Goal: Task Accomplishment & Management: Manage account settings

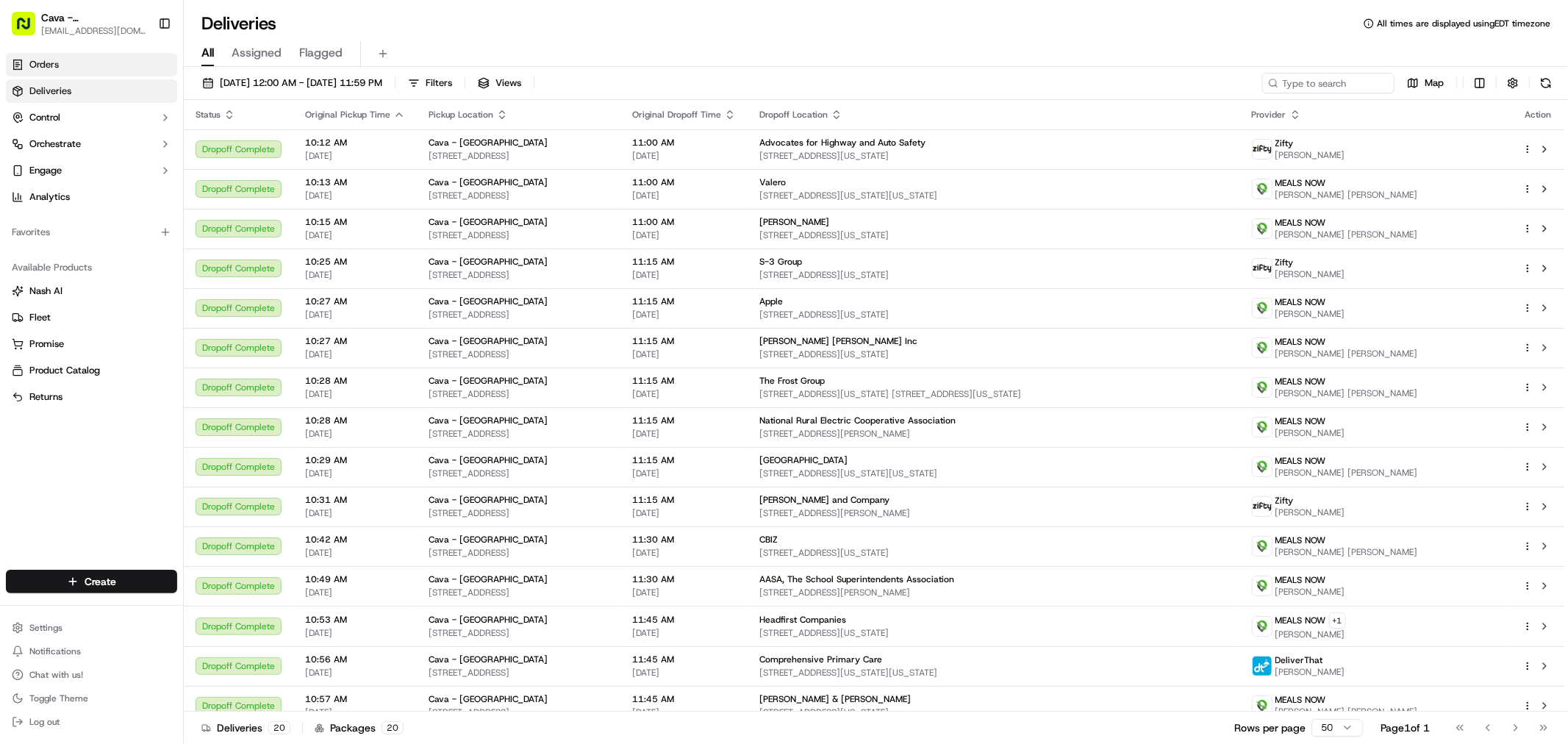
click at [73, 64] on link "Orders" at bounding box center [92, 64] width 171 height 24
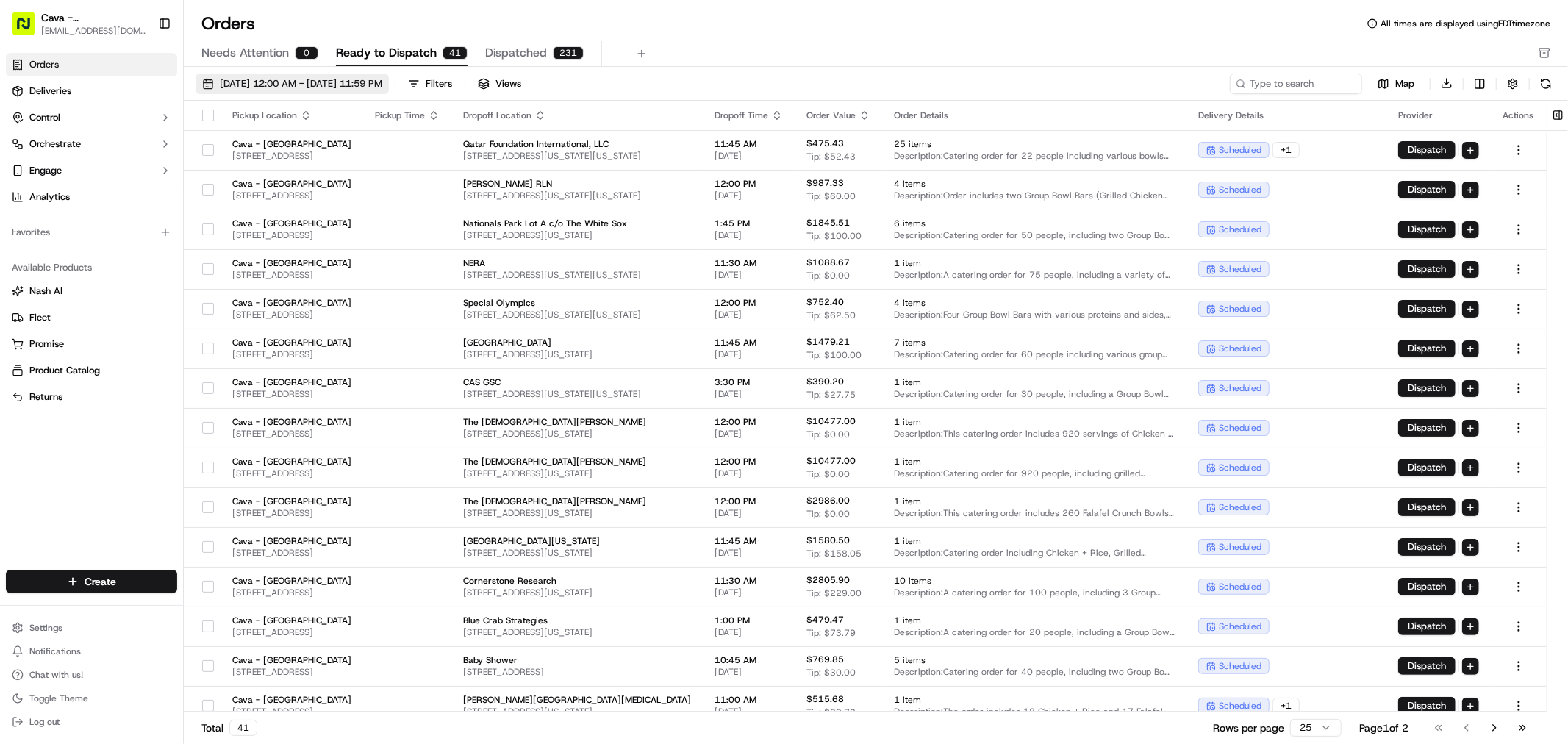
click at [340, 85] on span "[DATE] 12:00 AM - [DATE] 11:59 PM" at bounding box center [301, 83] width 162 height 13
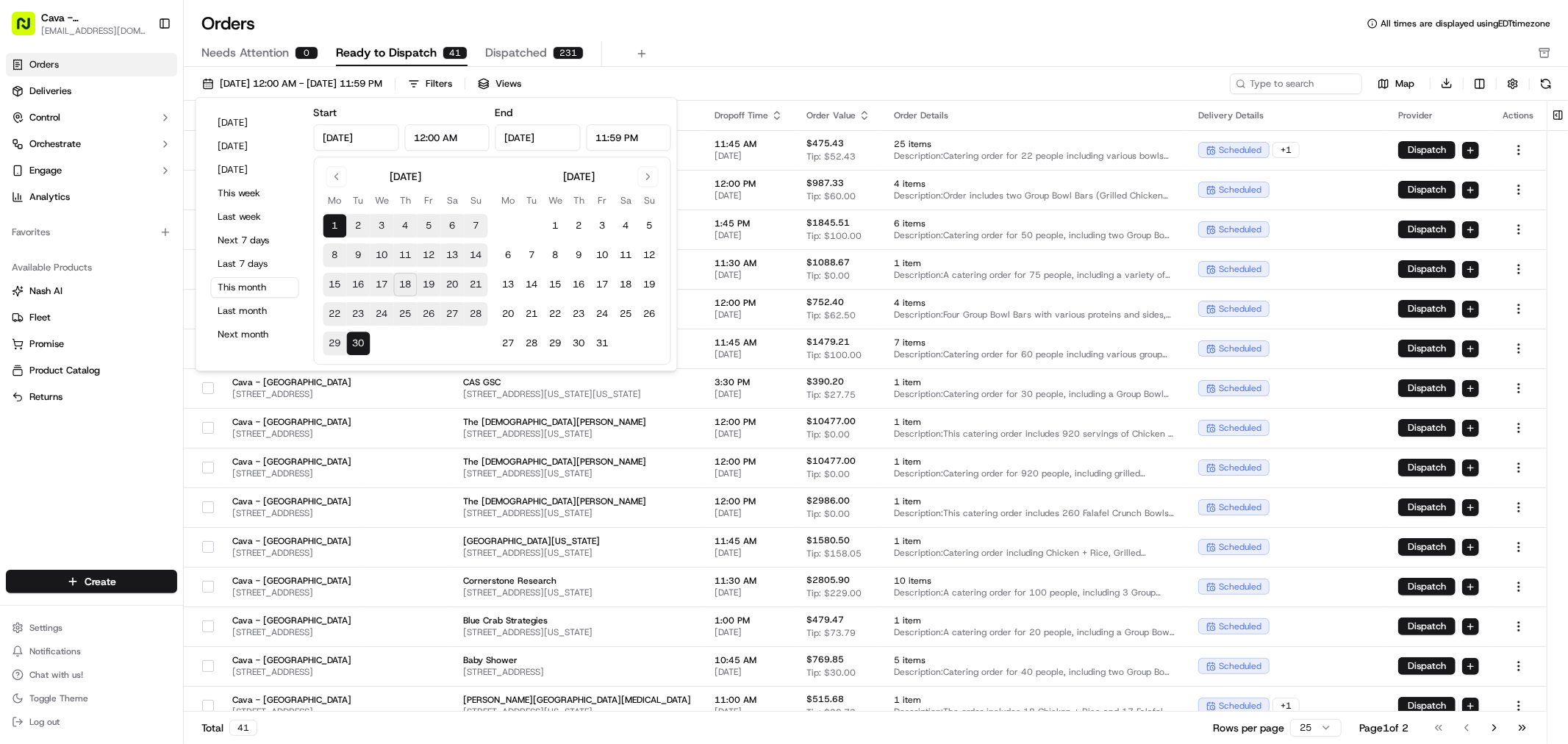
click at [422, 284] on button "19" at bounding box center [429, 284] width 24 height 24
type input "[DATE]"
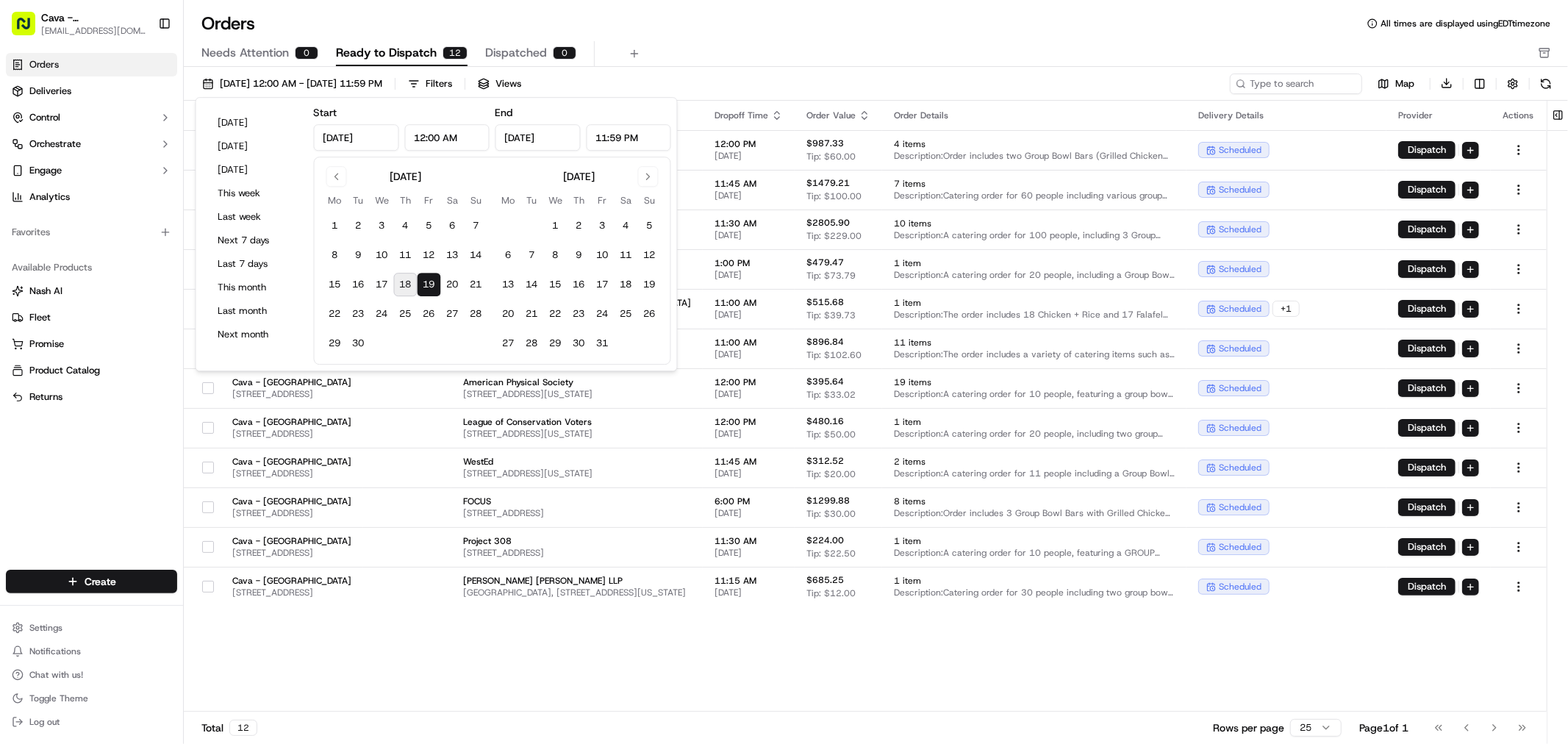
click at [420, 641] on div "Pickup Location Pickup Time Dropoff Location Dropoff Time Order Value Order Det…" at bounding box center [865, 406] width 1362 height 612
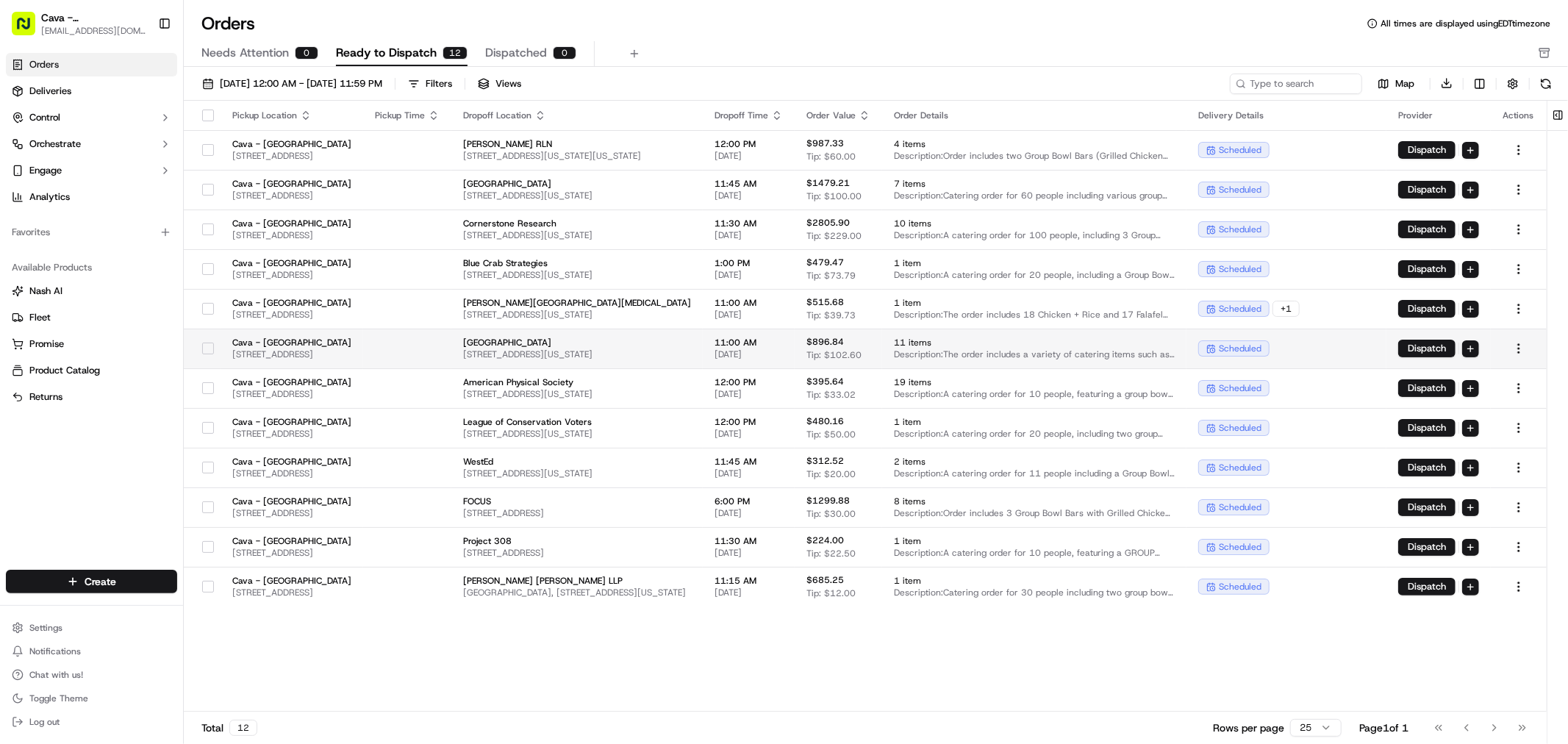
click at [207, 349] on button "button" at bounding box center [207, 348] width 11 height 11
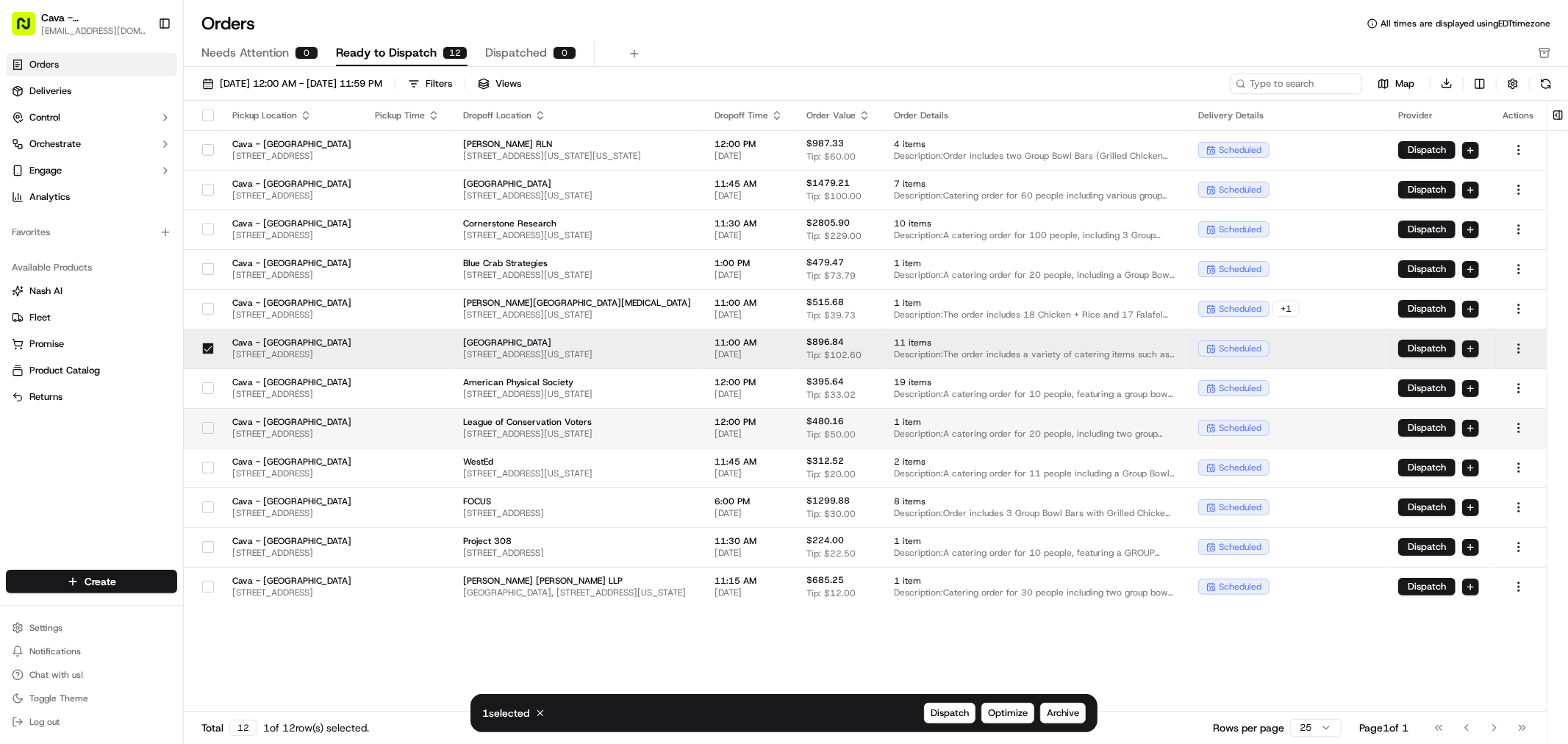
click at [206, 429] on button "button" at bounding box center [207, 427] width 11 height 11
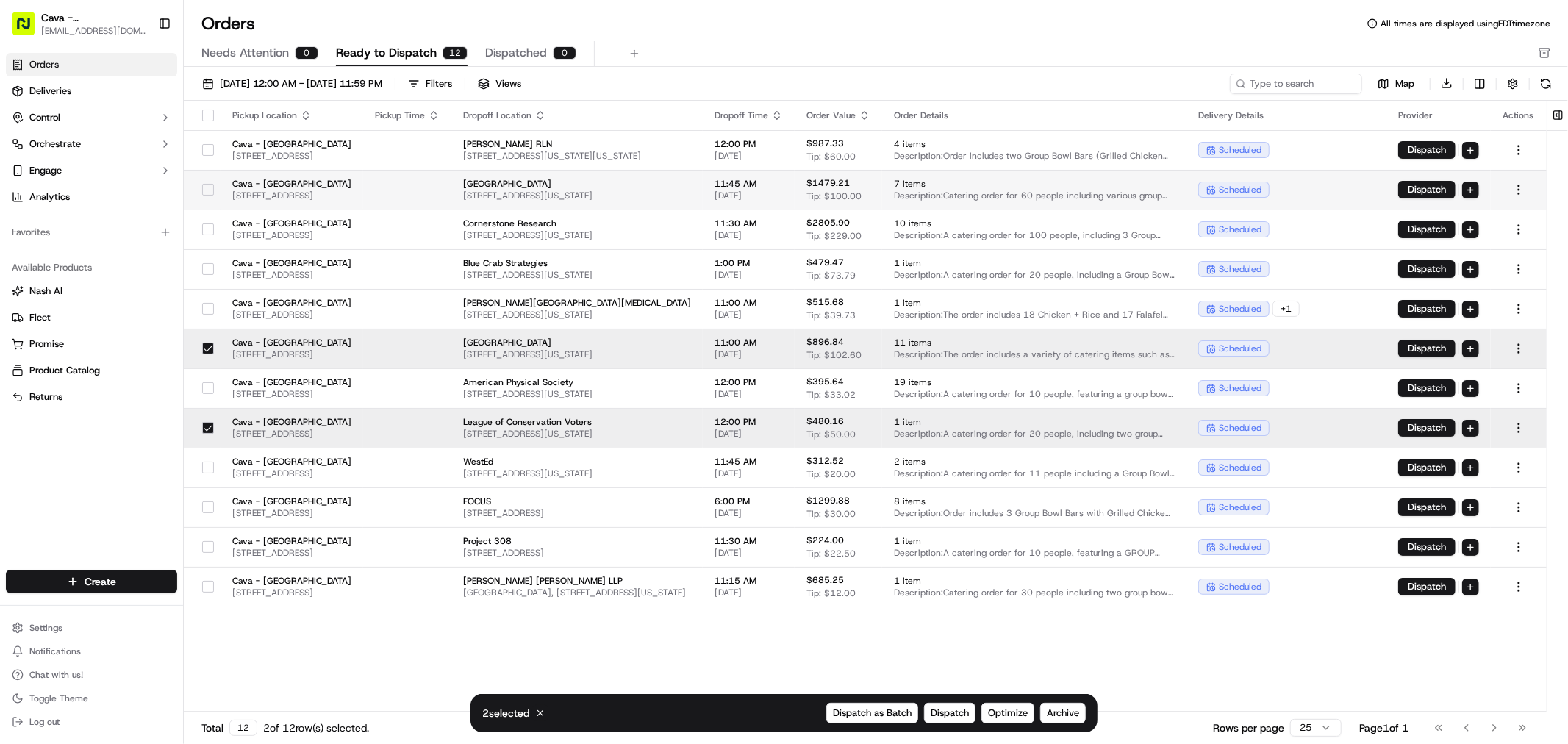
click at [209, 184] on button "button" at bounding box center [207, 189] width 11 height 11
click at [210, 149] on button "button" at bounding box center [207, 149] width 11 height 11
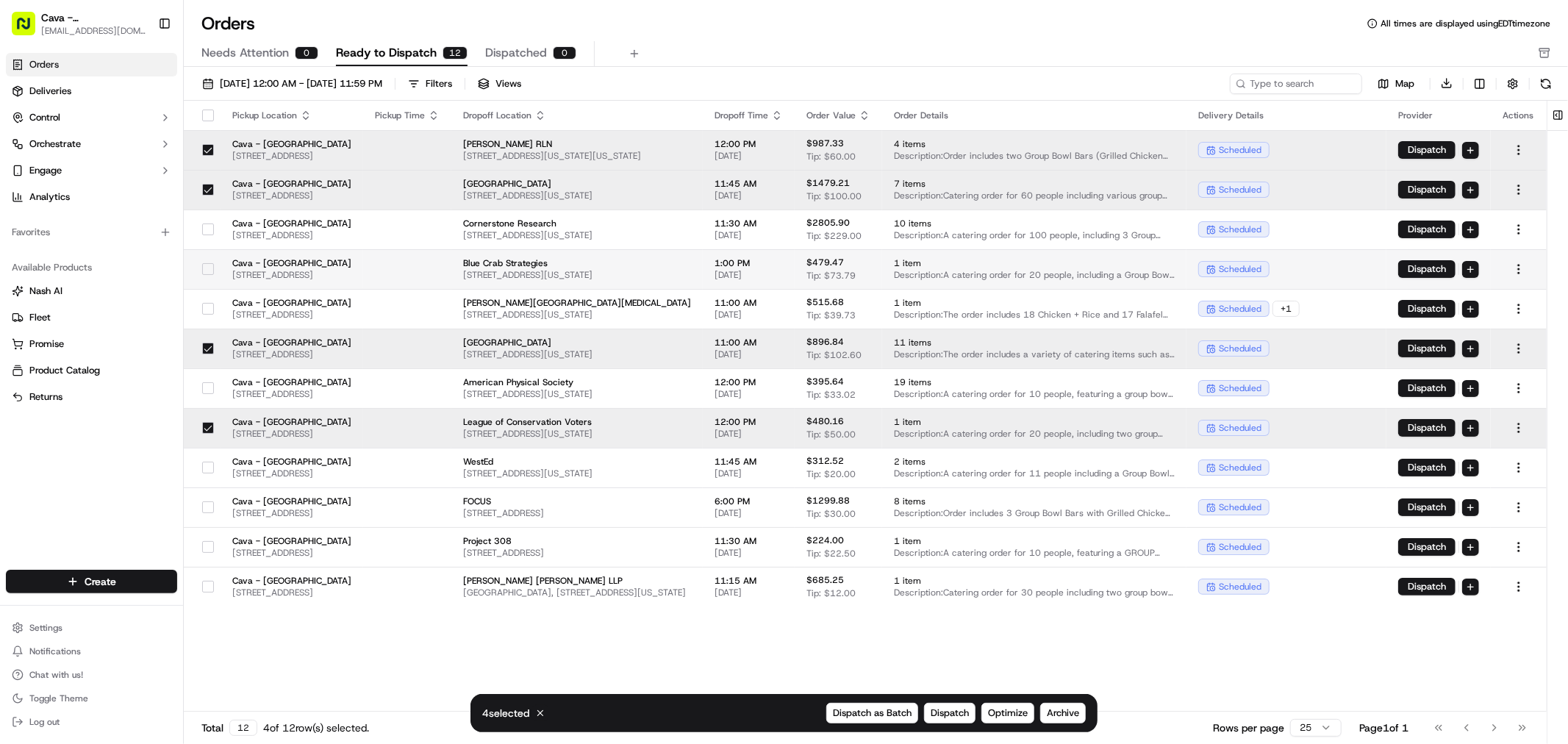
click at [205, 269] on button "button" at bounding box center [207, 268] width 11 height 11
click at [208, 231] on button "button" at bounding box center [207, 229] width 11 height 11
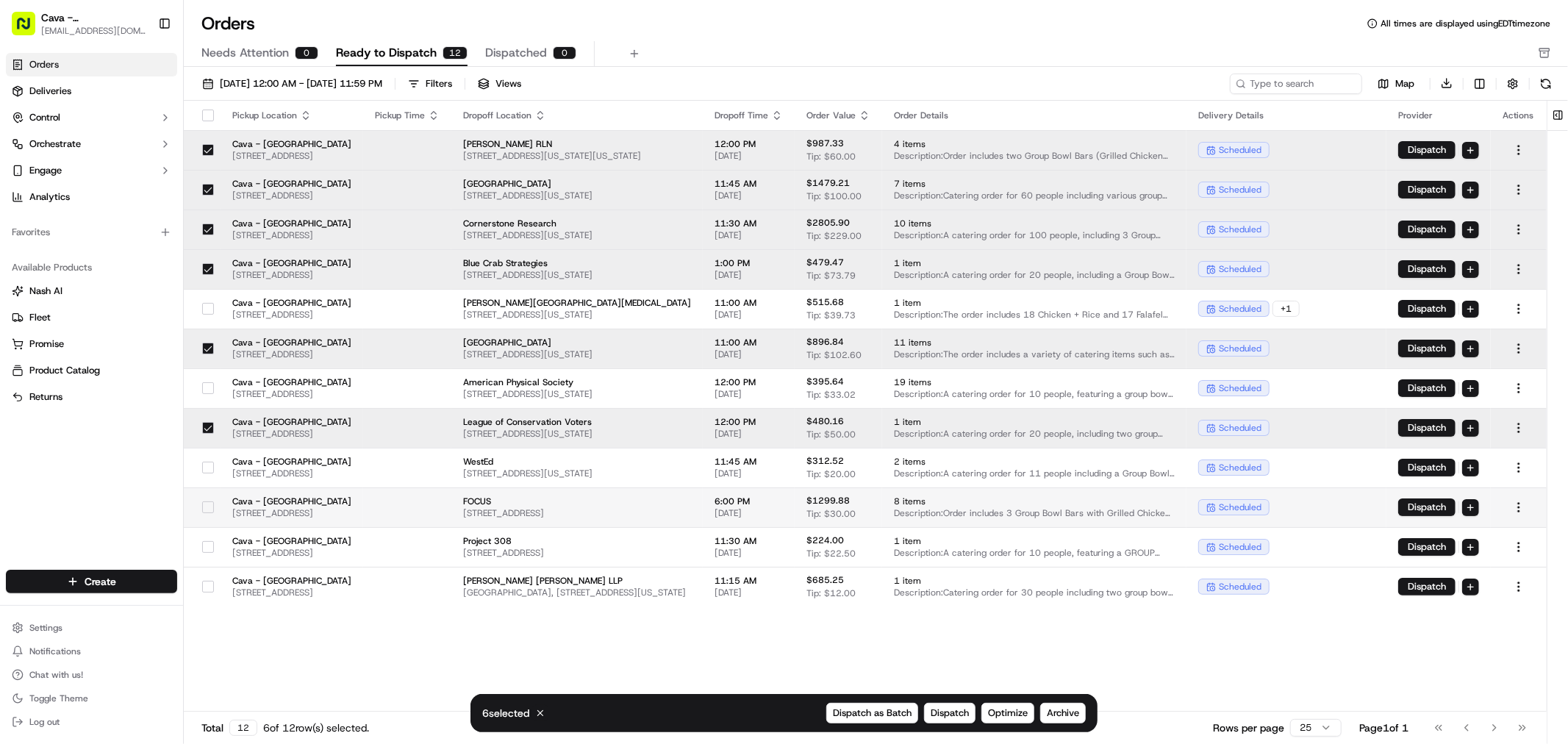
click at [205, 508] on button "button" at bounding box center [207, 507] width 11 height 11
click at [1069, 711] on span "Archive" at bounding box center [1062, 713] width 33 height 13
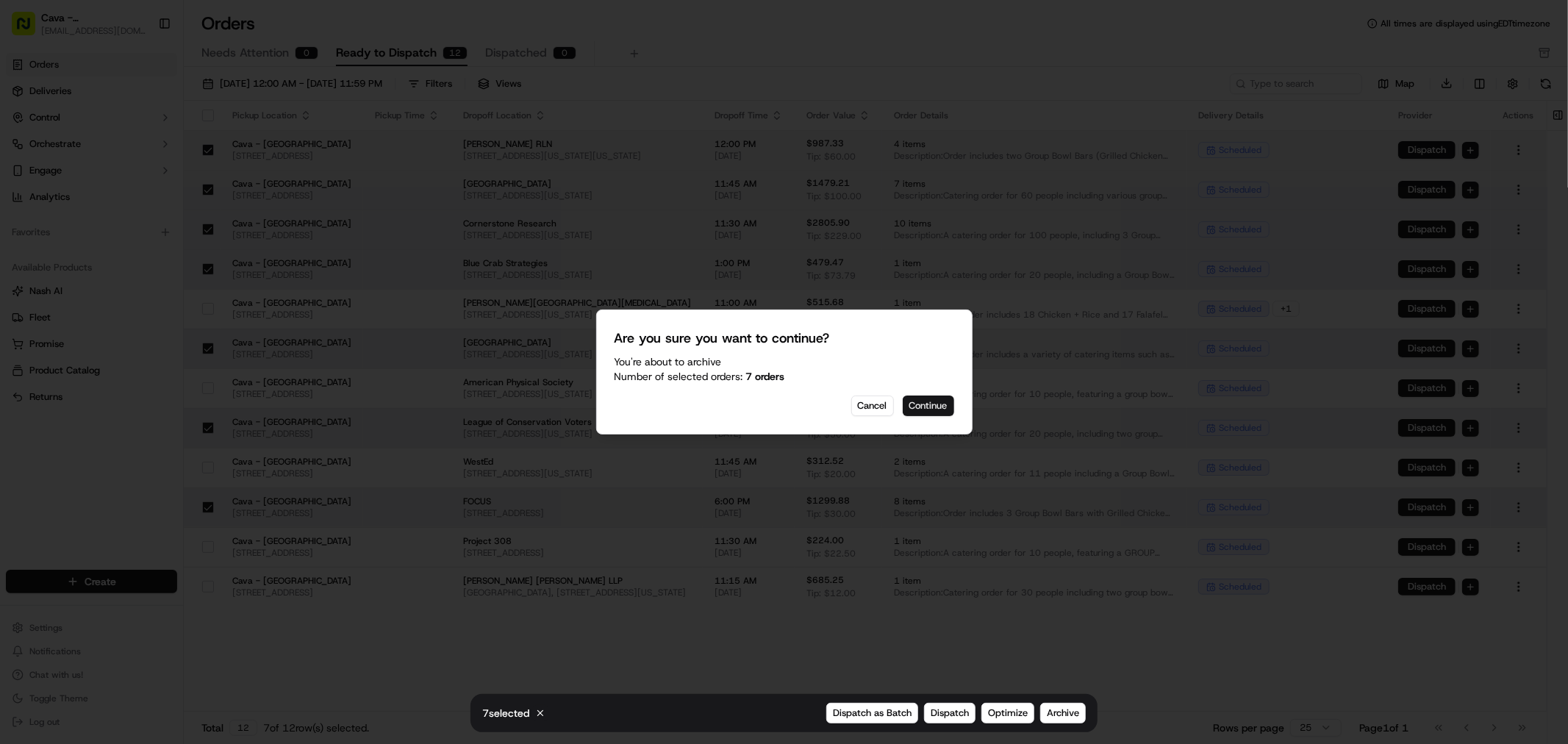
click at [909, 406] on button "Continue" at bounding box center [928, 405] width 51 height 20
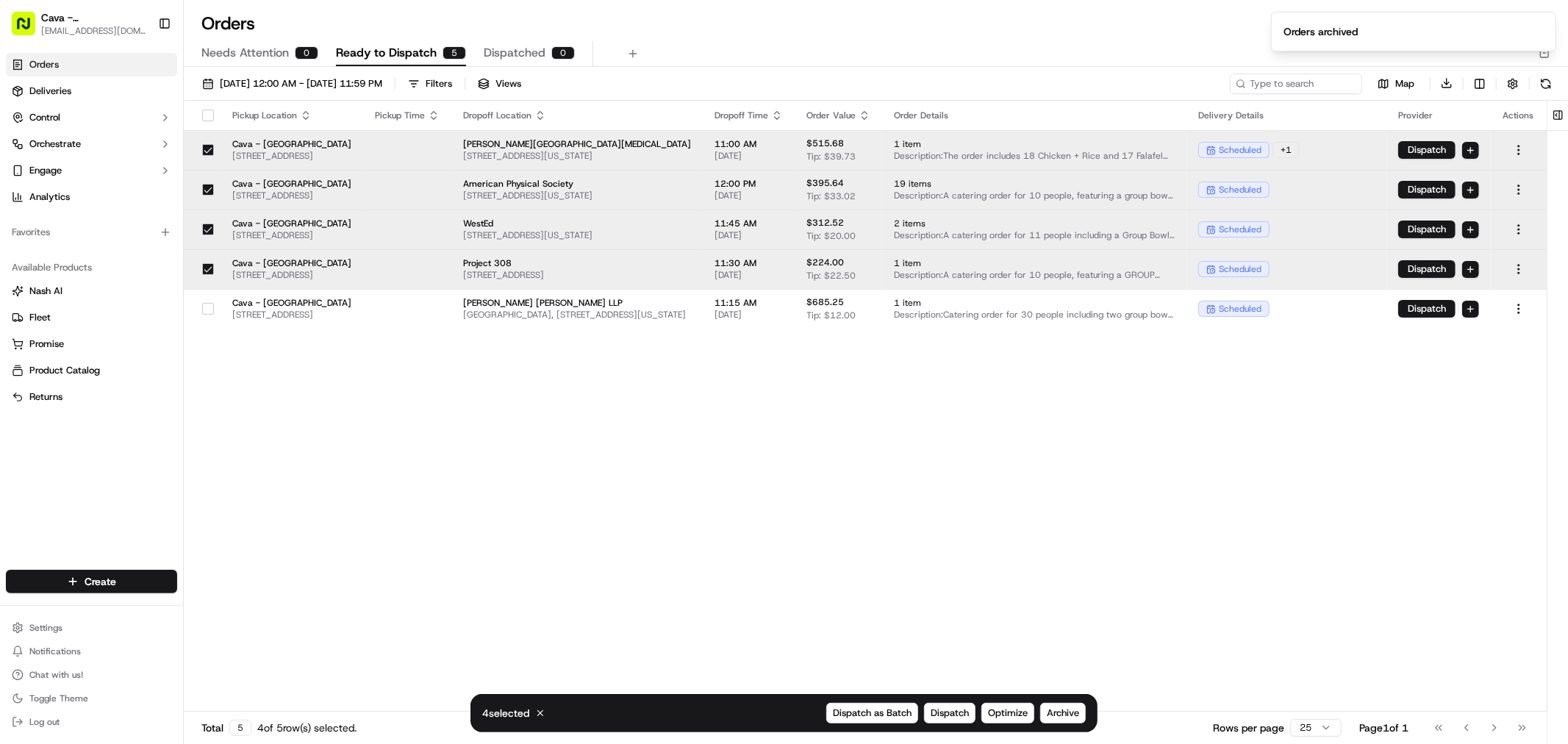
click at [792, 488] on div "Pickup Location Pickup Time Dropoff Location Dropoff Time Order Value Order Det…" at bounding box center [865, 406] width 1362 height 612
click at [205, 270] on button "button" at bounding box center [207, 268] width 11 height 11
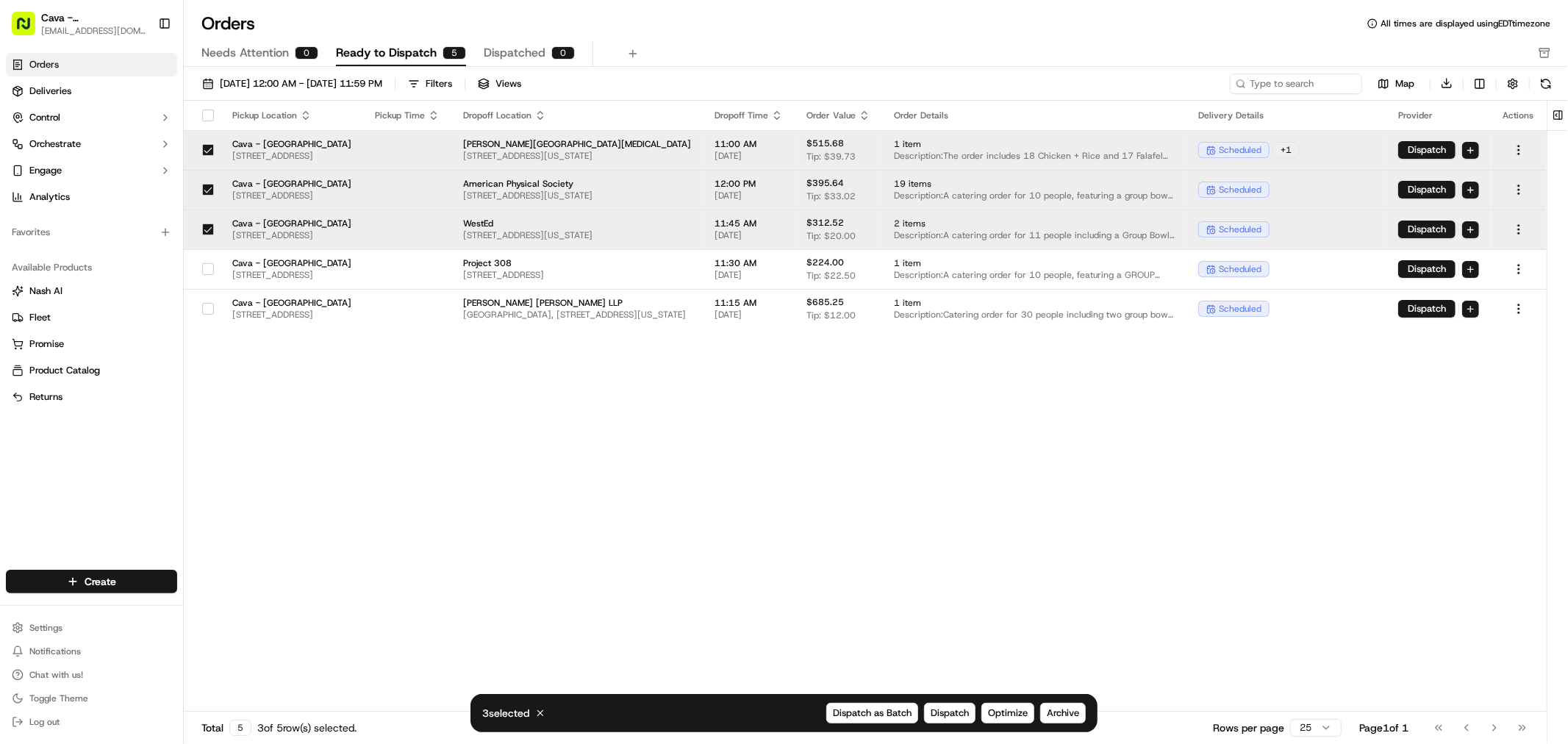
click at [214, 224] on div at bounding box center [208, 229] width 25 height 24
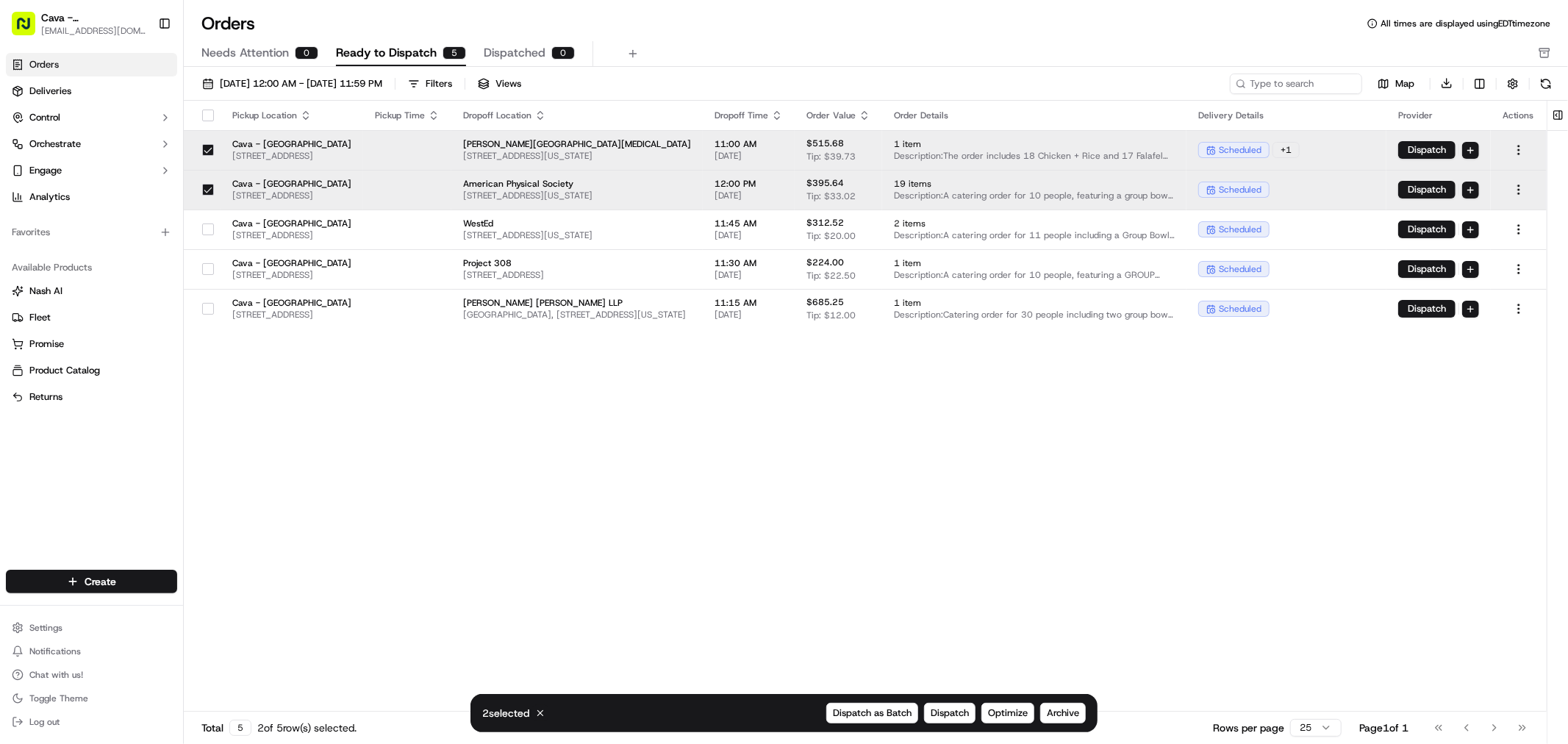
click at [211, 184] on button "button" at bounding box center [207, 189] width 11 height 11
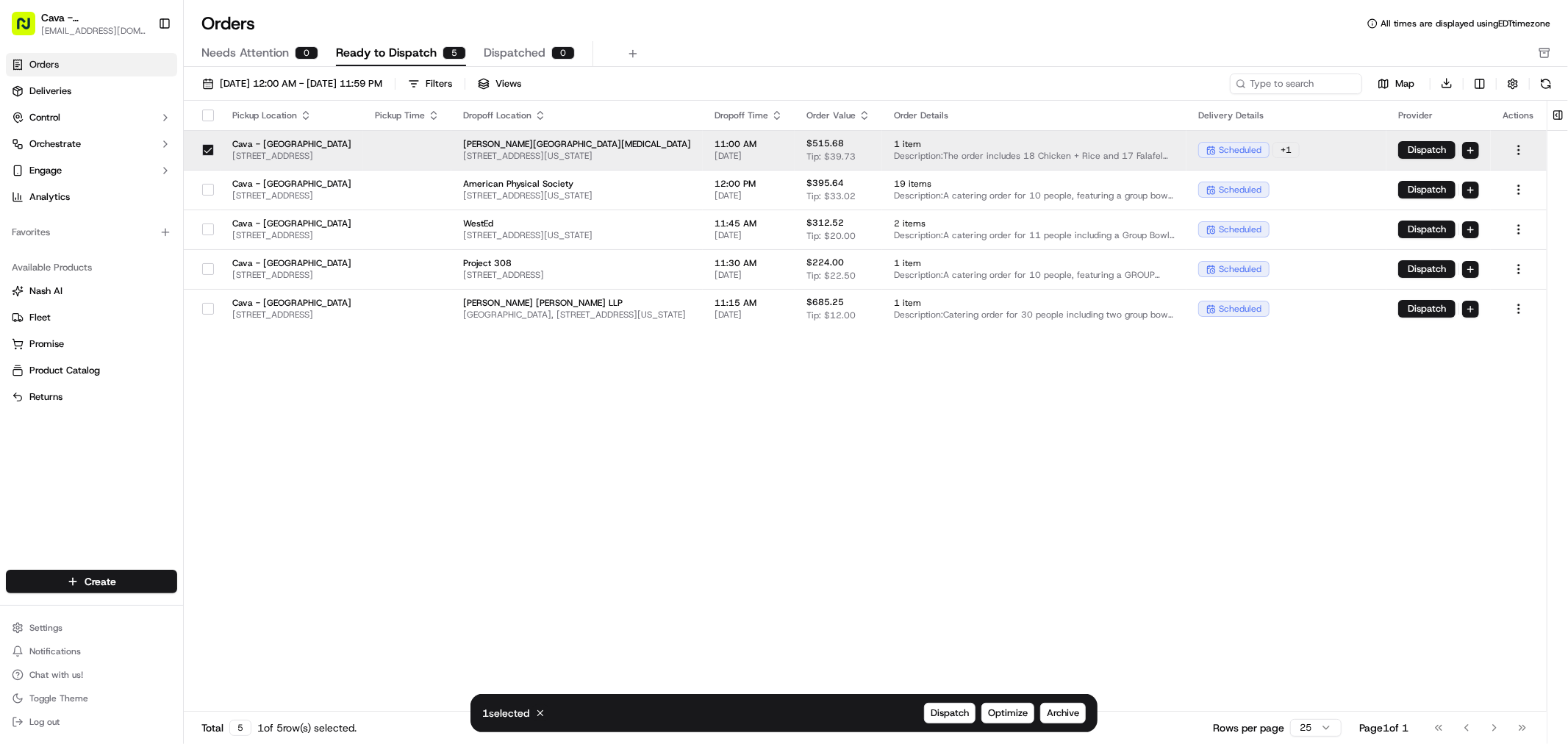
click at [212, 150] on button "button" at bounding box center [207, 149] width 11 height 11
